Goal: Find specific page/section: Find specific page/section

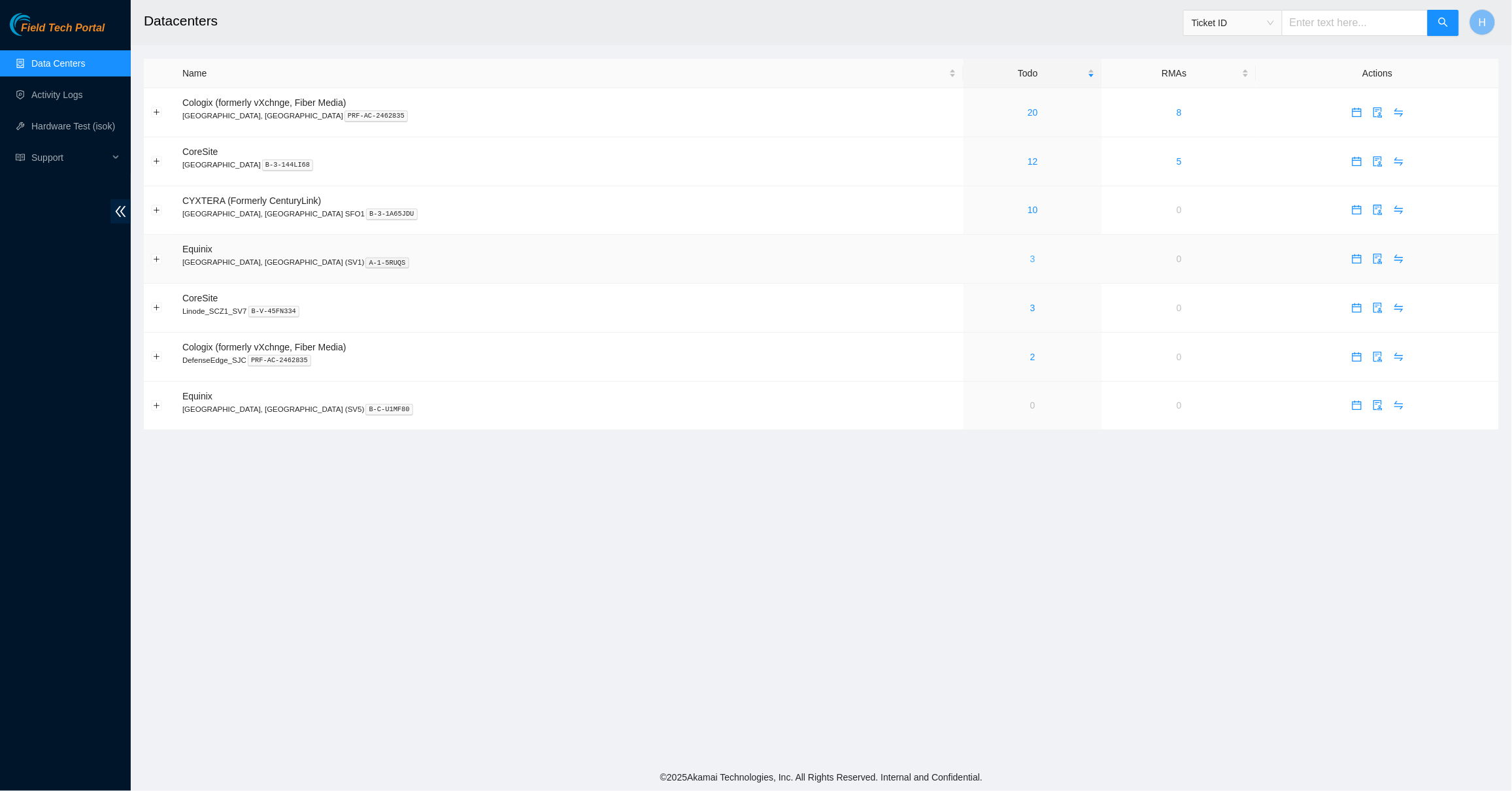
click at [1030, 257] on link "3" at bounding box center [1033, 259] width 5 height 10
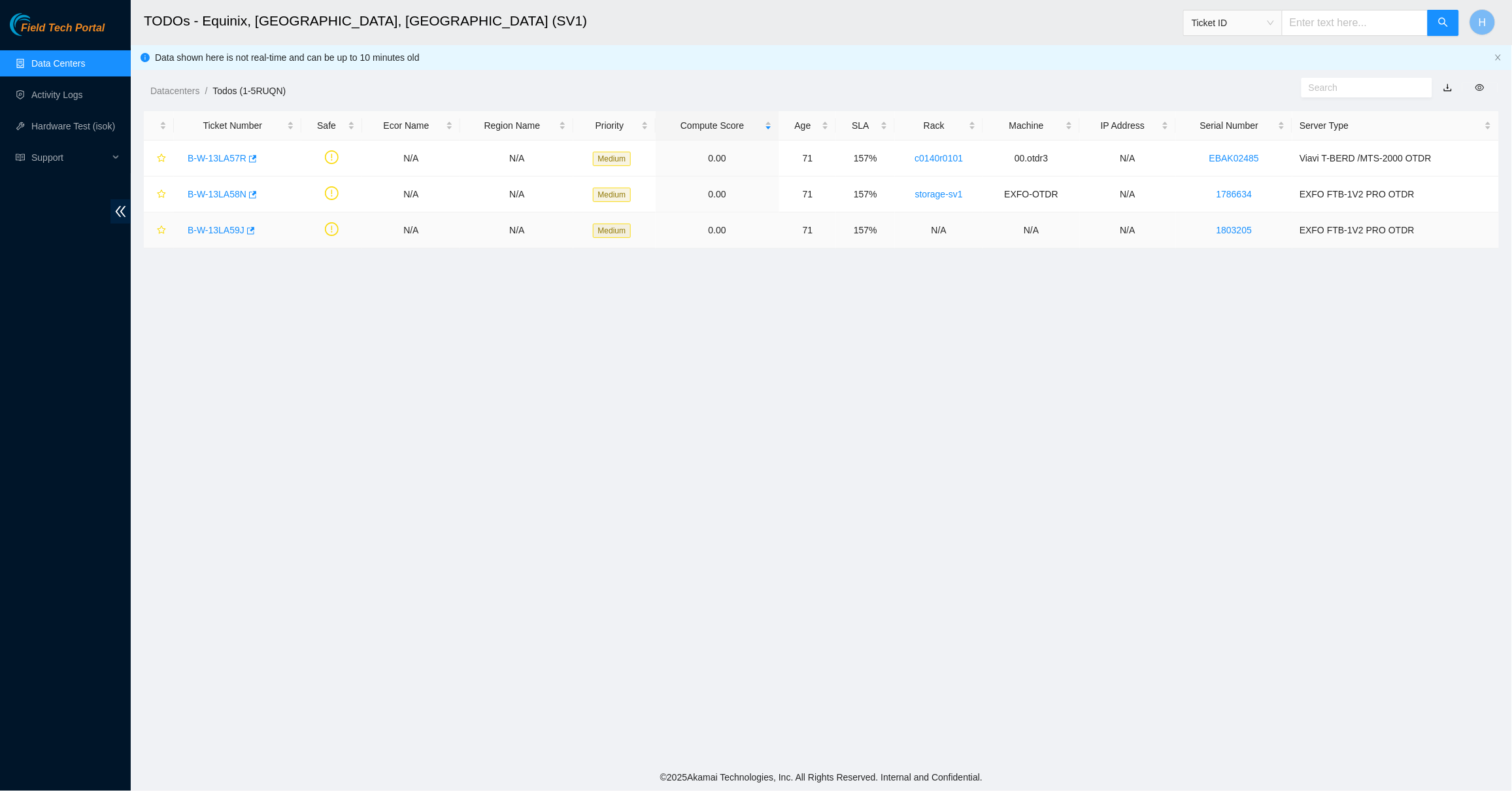
click at [223, 228] on link "B-W-13LA59J" at bounding box center [215, 230] width 56 height 10
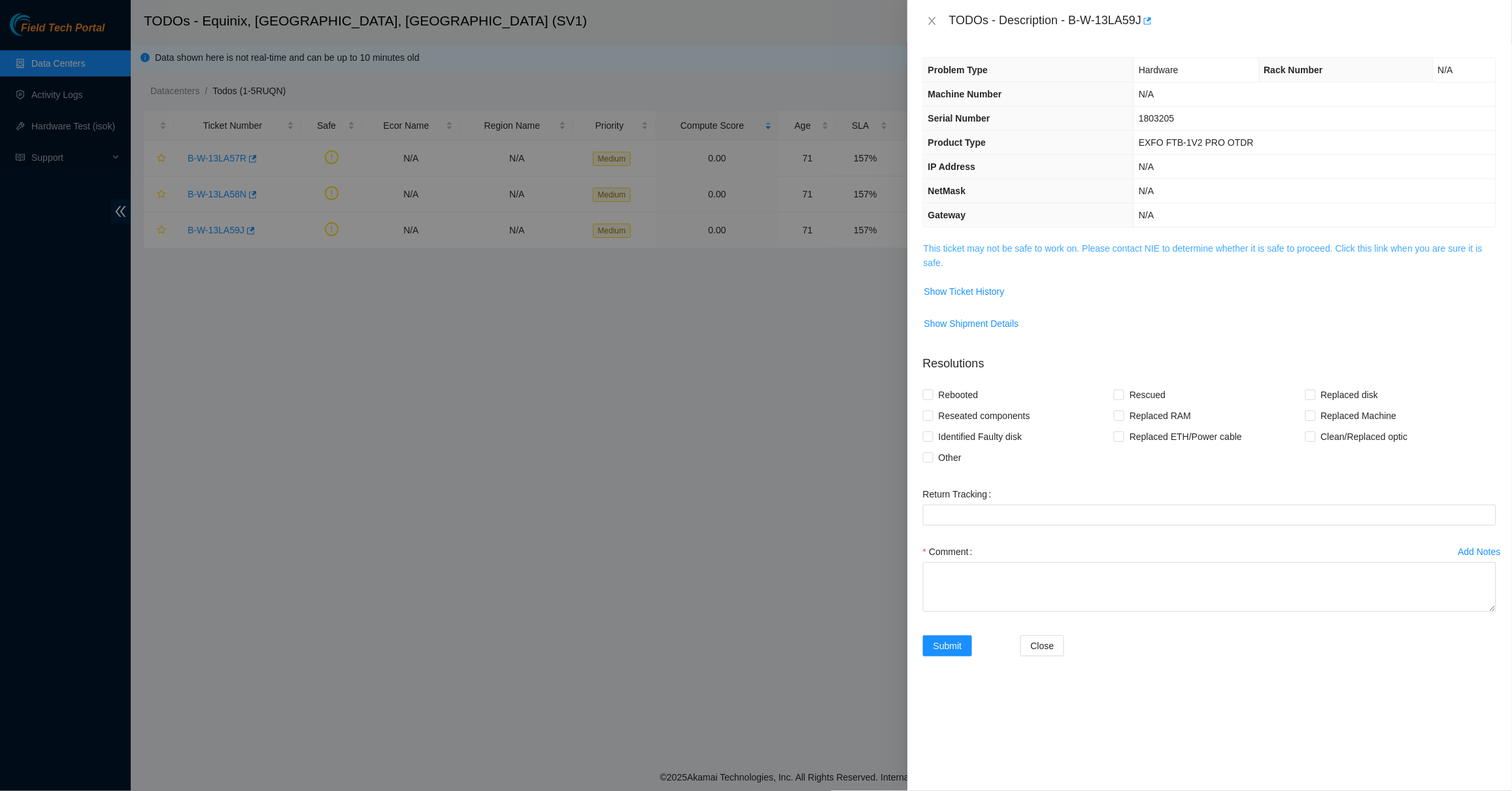
click at [936, 244] on link "This ticket may not be safe to work on. Please contact NIE to determine whether…" at bounding box center [1202, 255] width 558 height 25
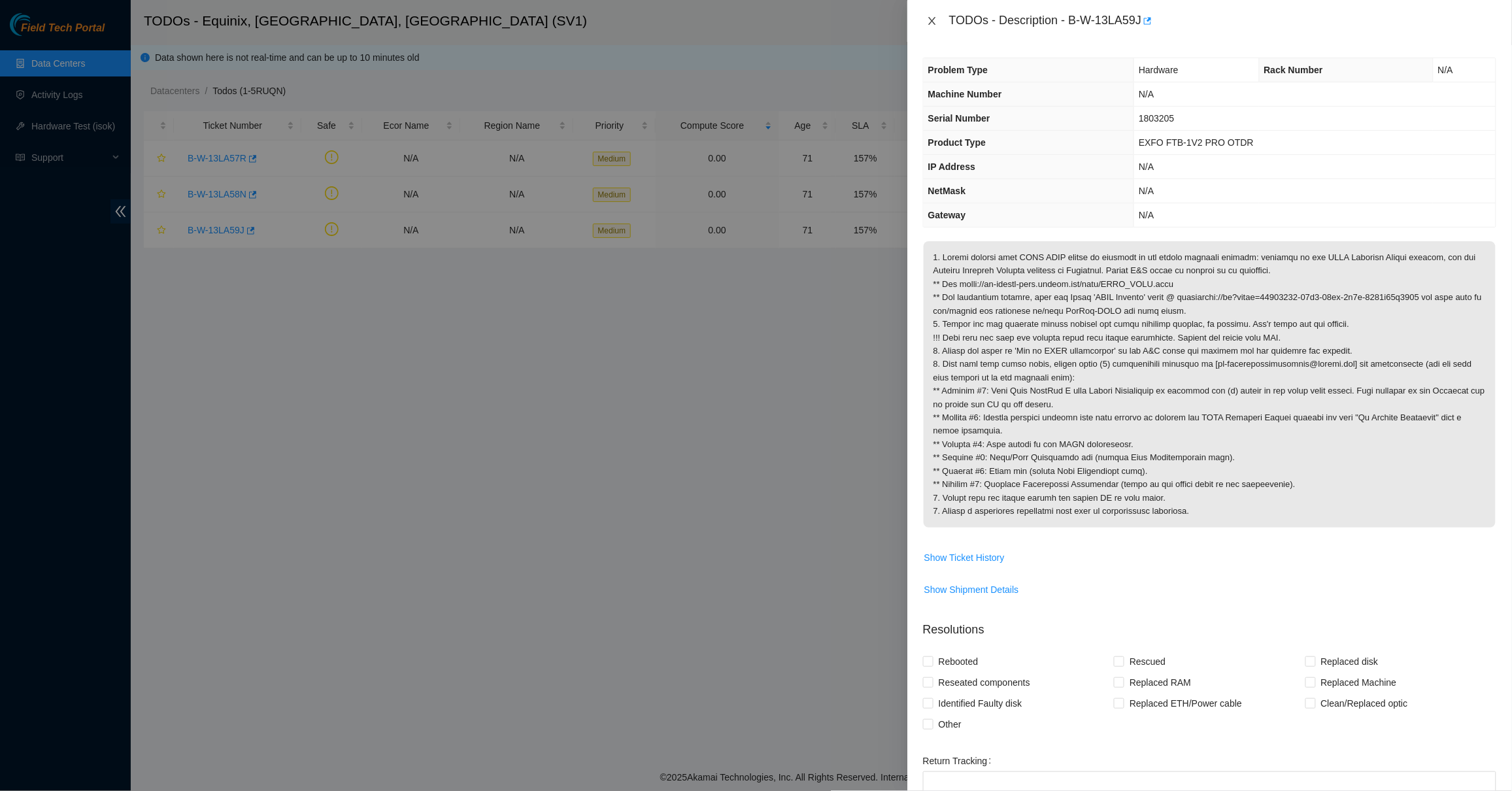
click at [929, 22] on icon "close" at bounding box center [932, 21] width 10 height 10
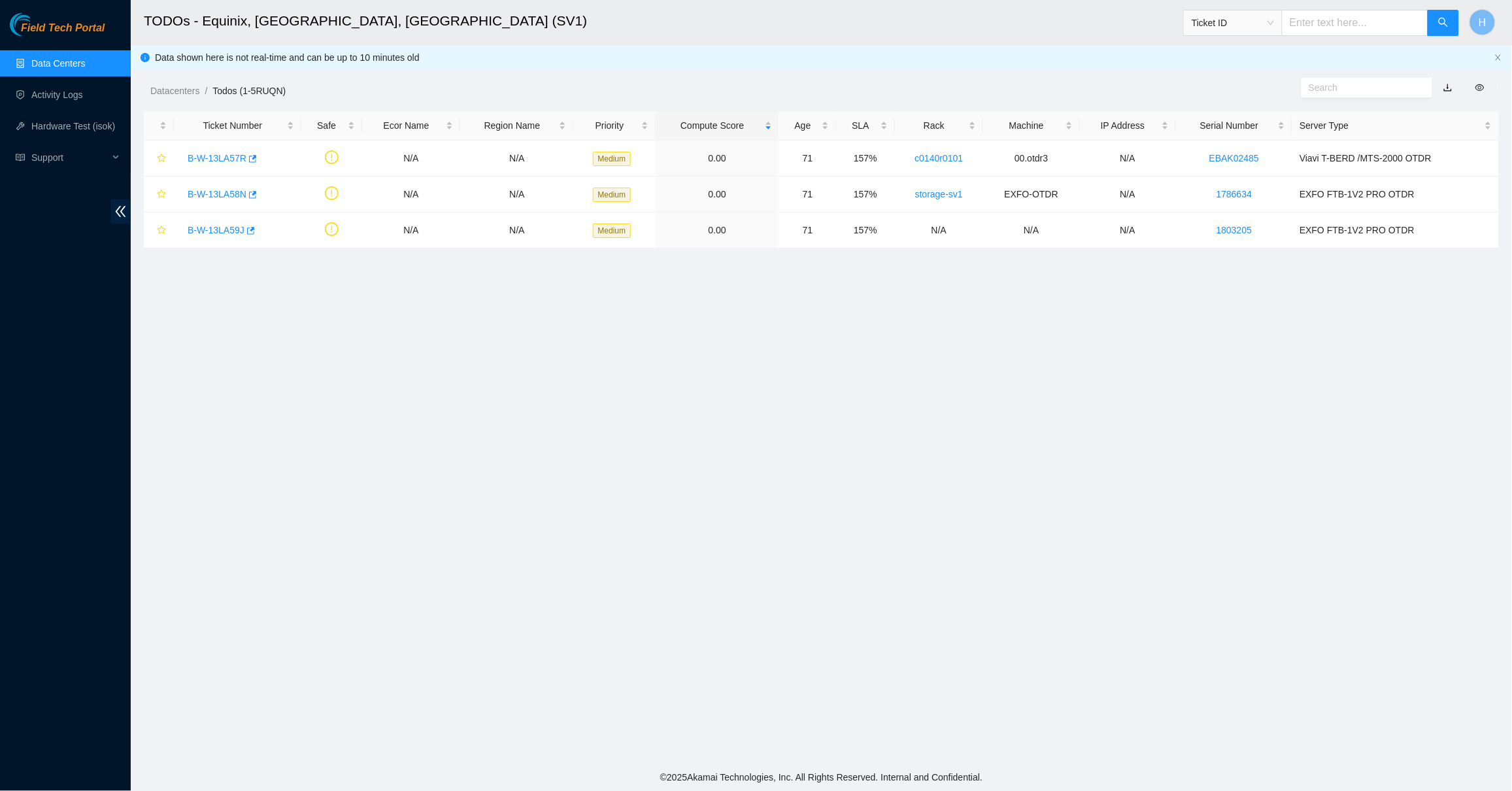
click at [83, 61] on link "Data Centers" at bounding box center [58, 63] width 54 height 10
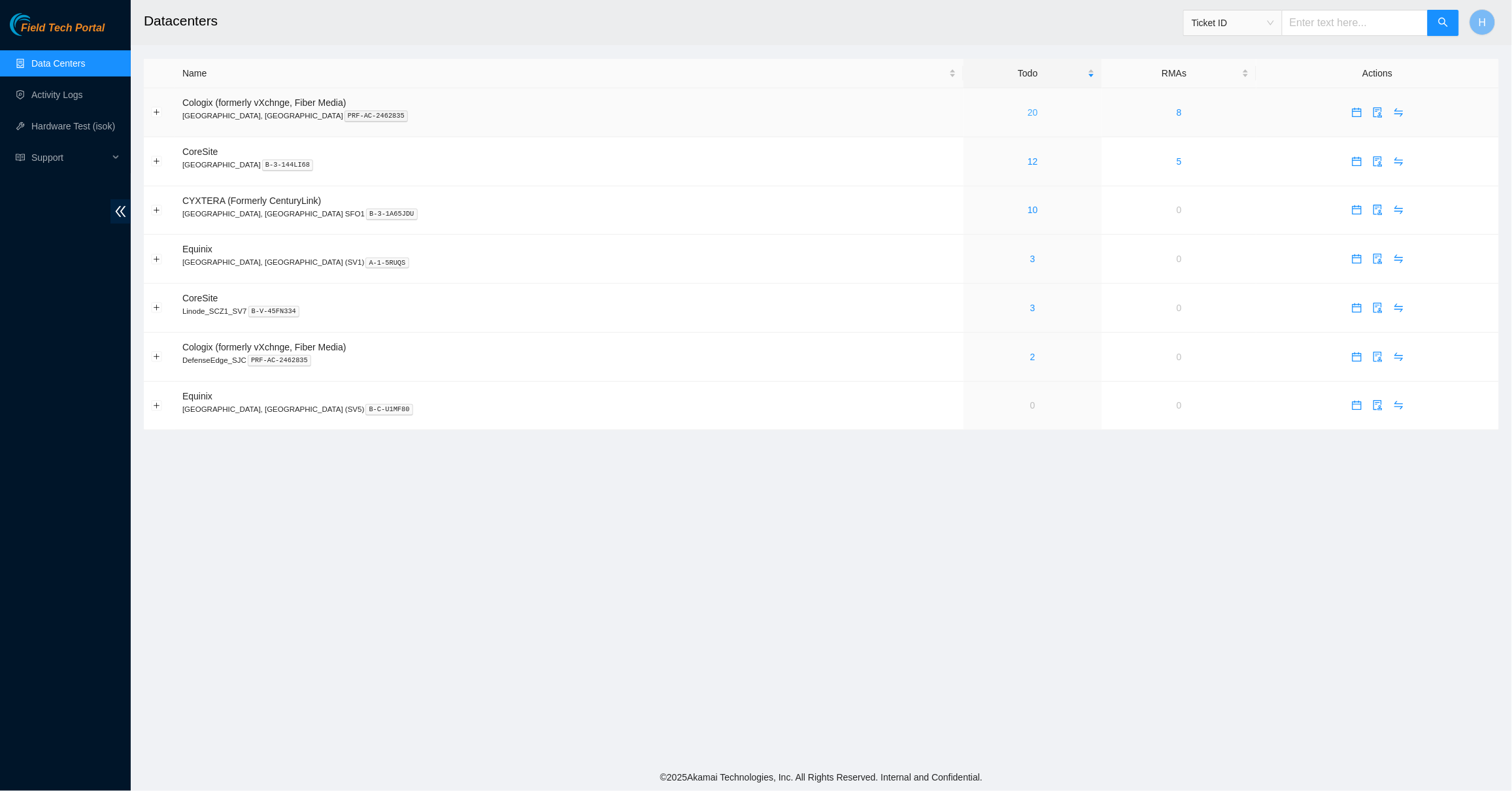
click at [1027, 111] on link "20" at bounding box center [1033, 112] width 10 height 10
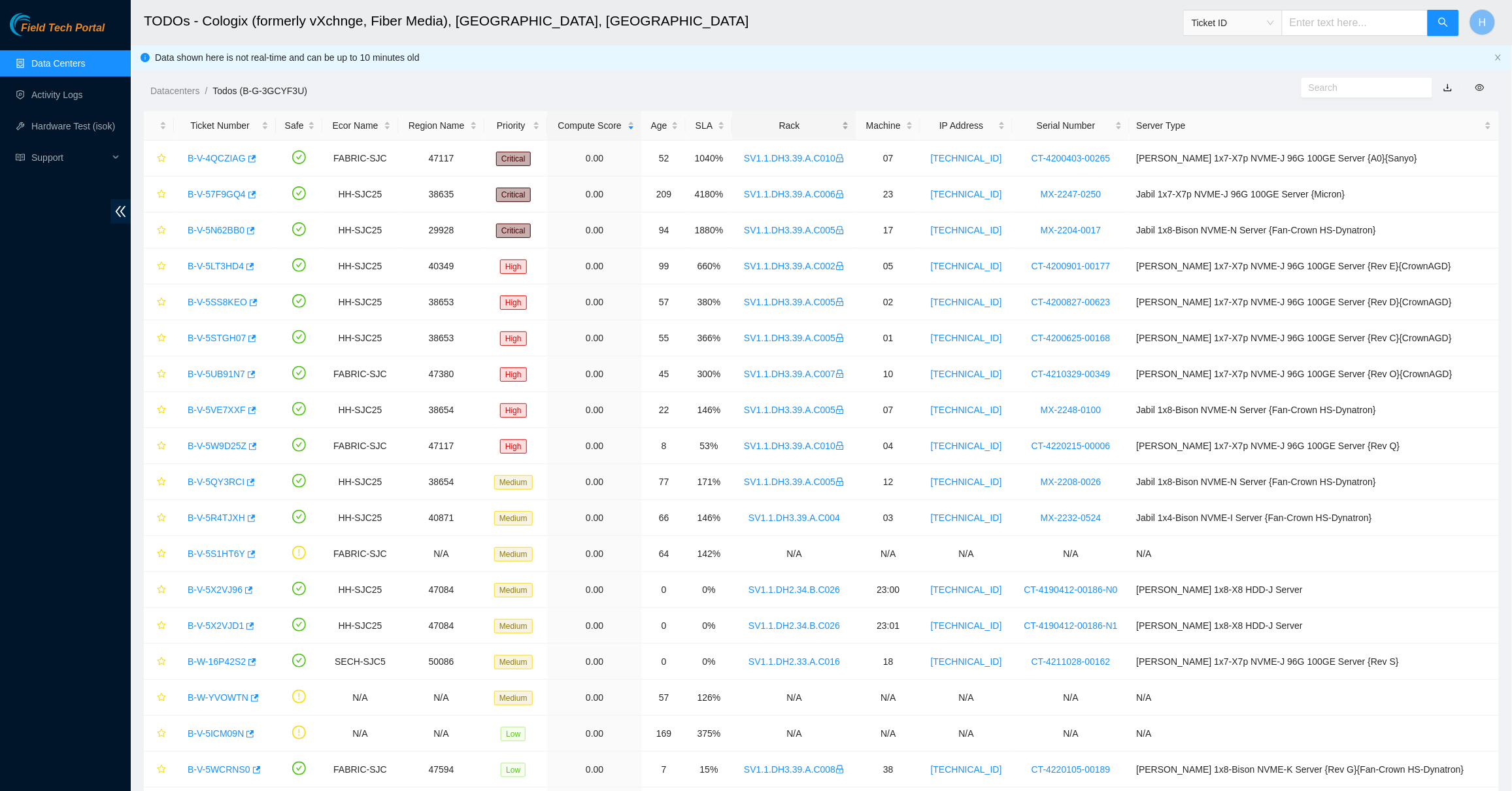
click at [815, 118] on div "Rack" at bounding box center [794, 125] width 109 height 15
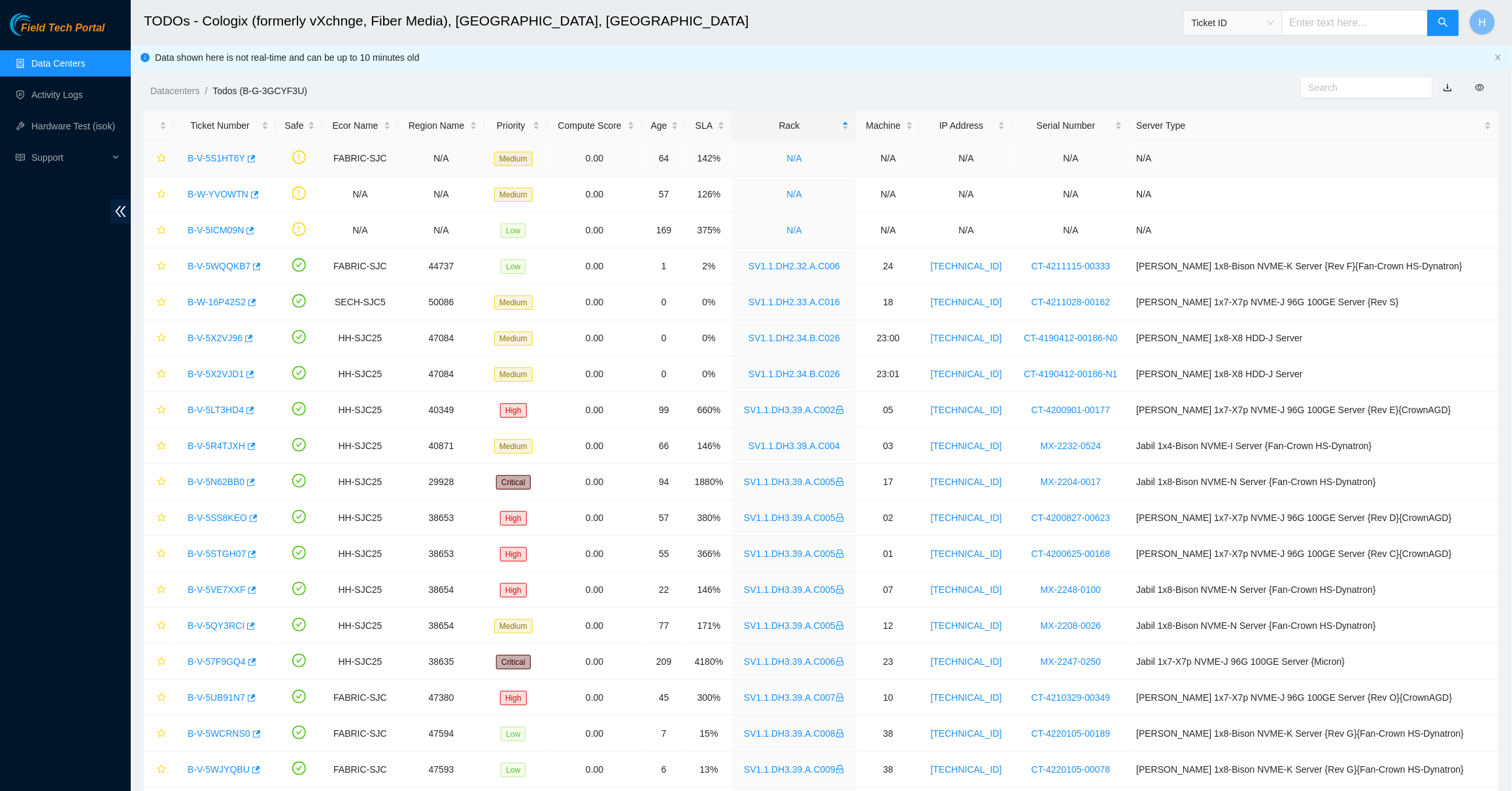
click at [207, 162] on link "B-V-5S1HT6Y" at bounding box center [216, 158] width 57 height 10
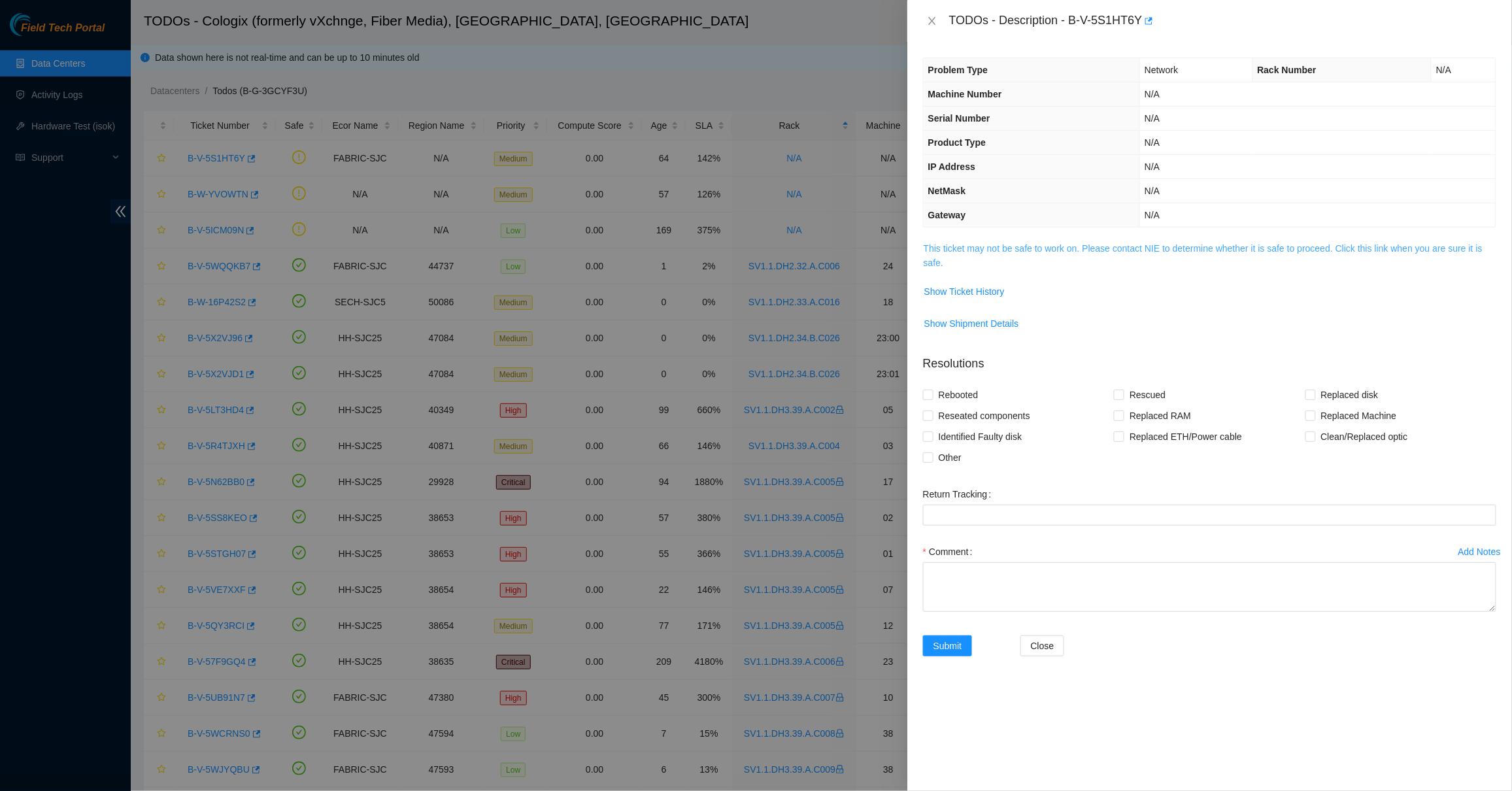
click at [939, 252] on link "This ticket may not be safe to work on. Please contact NIE to determine whether…" at bounding box center [1202, 255] width 558 height 25
